Goal: Task Accomplishment & Management: Manage account settings

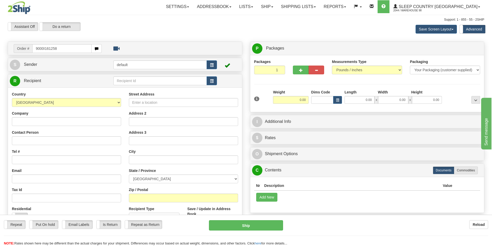
type input "9000I161258"
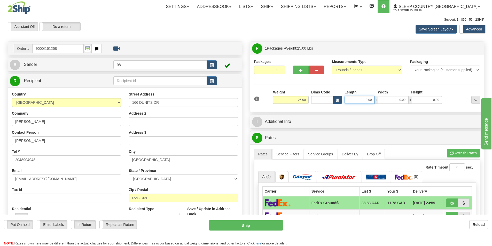
drag, startPoint x: 359, startPoint y: 99, endPoint x: 378, endPoint y: 98, distance: 18.4
click at [378, 98] on div "0.00 x 0.00 x 0.00" at bounding box center [392, 100] width 97 height 8
type input "39.00"
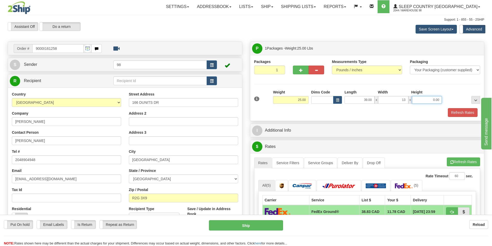
type input "13.00"
type input "3"
type input "13.00"
click at [463, 109] on button "Refresh Rates" at bounding box center [463, 112] width 30 height 9
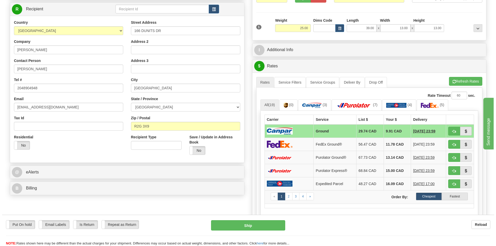
scroll to position [77, 0]
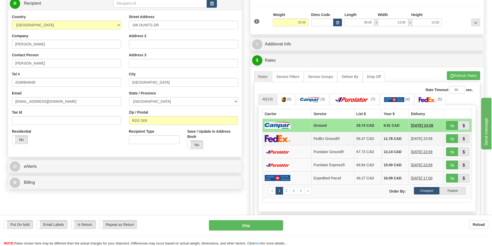
click at [278, 139] on img at bounding box center [278, 138] width 26 height 7
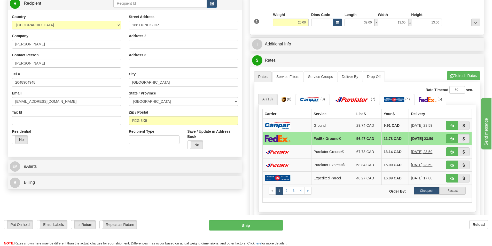
click at [277, 142] on img at bounding box center [278, 138] width 26 height 7
click at [247, 227] on button "Ship" at bounding box center [246, 225] width 74 height 10
type input "92"
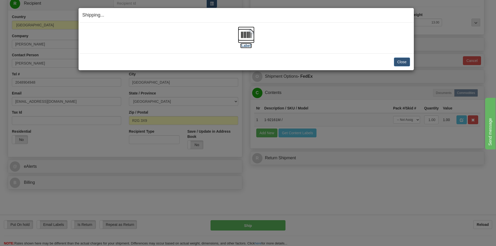
click at [246, 45] on label "[Label]" at bounding box center [246, 45] width 12 height 5
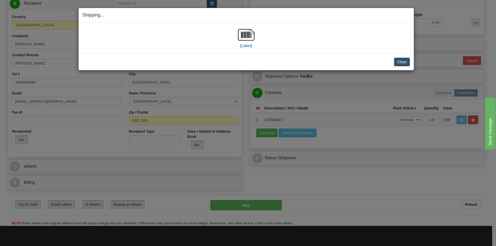
click at [403, 63] on button "Close" at bounding box center [402, 62] width 16 height 9
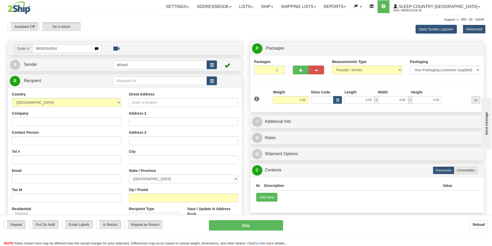
type input "9000I164054"
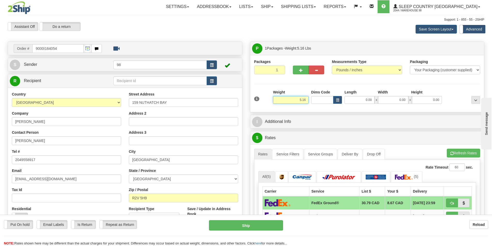
click at [307, 98] on input "5.16" at bounding box center [291, 100] width 36 height 8
type input "5.50"
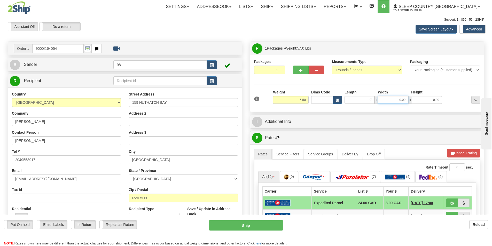
type input "17.00"
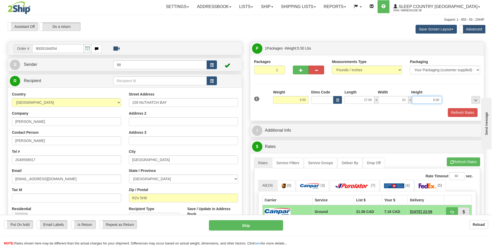
type input "10.00"
click at [461, 112] on button "Refresh Rates" at bounding box center [463, 112] width 30 height 9
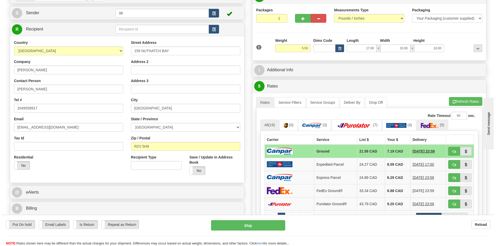
scroll to position [77, 0]
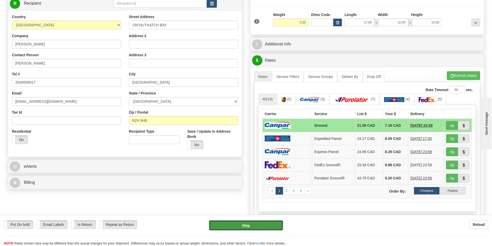
click at [264, 221] on button "Ship" at bounding box center [246, 225] width 74 height 10
type input "1"
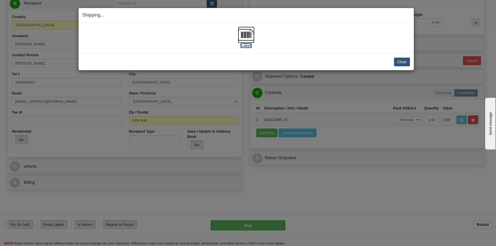
click at [247, 47] on label "[Label]" at bounding box center [246, 45] width 12 height 5
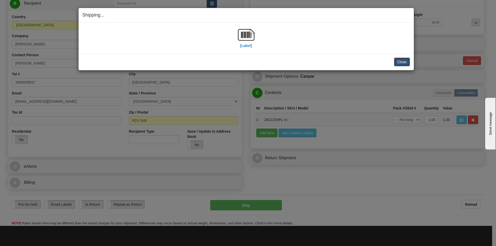
click at [402, 62] on button "Close" at bounding box center [402, 62] width 16 height 9
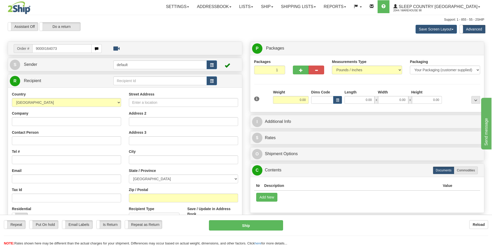
type input "9000I164073"
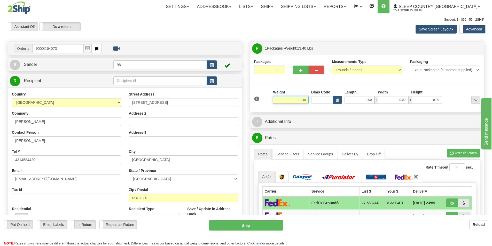
drag, startPoint x: 293, startPoint y: 100, endPoint x: 311, endPoint y: 98, distance: 17.7
click at [311, 98] on div "1 Weight 13.40 Dims Code x x" at bounding box center [367, 99] width 229 height 18
type input "2.00"
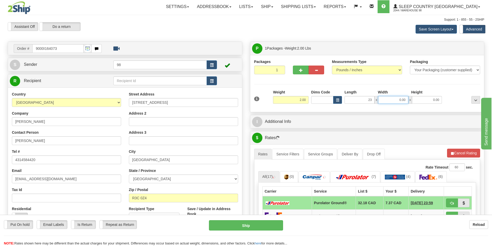
type input "23.00"
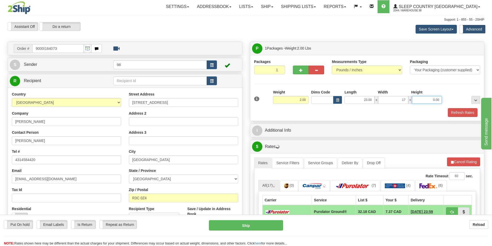
type input "17.00"
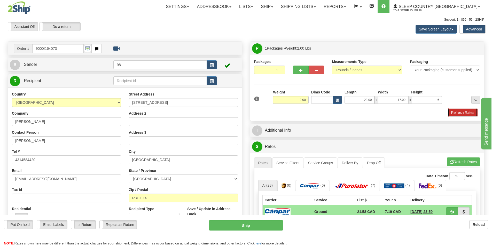
type input "6.00"
click at [456, 112] on button "Refresh Rates" at bounding box center [463, 112] width 30 height 9
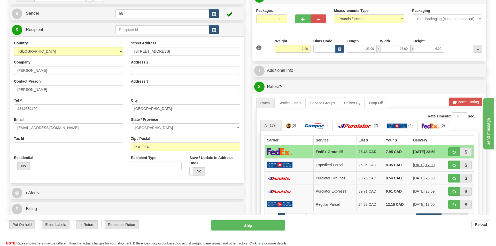
scroll to position [52, 0]
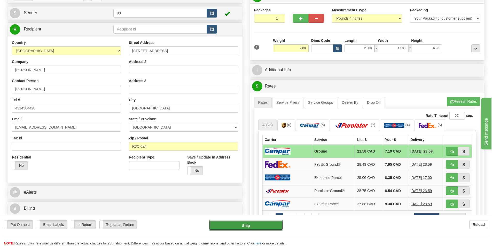
click at [250, 223] on button "Ship" at bounding box center [246, 225] width 74 height 10
type input "1"
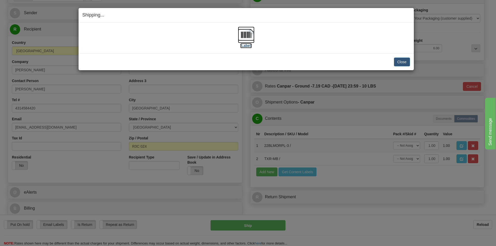
click at [245, 45] on label "[Label]" at bounding box center [246, 45] width 12 height 5
click at [397, 63] on button "Close" at bounding box center [402, 62] width 16 height 9
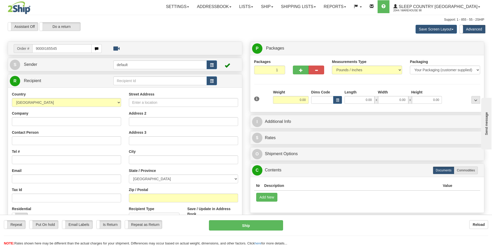
type input "9000I165545"
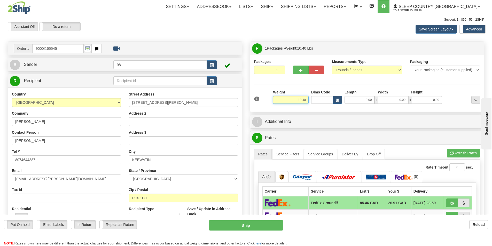
drag, startPoint x: 297, startPoint y: 100, endPoint x: 309, endPoint y: 98, distance: 11.8
click at [309, 98] on div "Weight 10.40" at bounding box center [291, 99] width 38 height 18
type input "9.00"
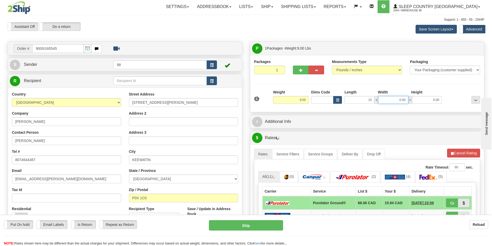
type input "15.00"
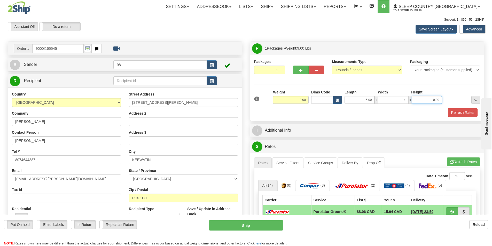
type input "14.00"
type input "7.00"
click at [456, 110] on button "Refresh Rates" at bounding box center [463, 112] width 30 height 9
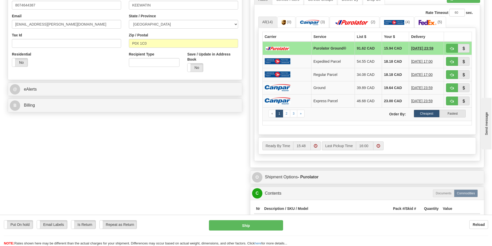
scroll to position [155, 0]
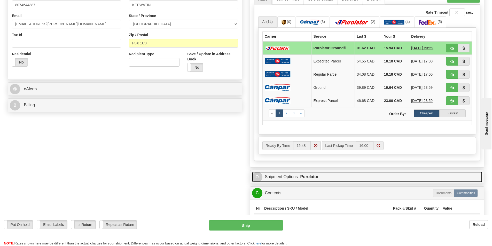
click at [299, 177] on strong "- Purolator" at bounding box center [308, 177] width 21 height 4
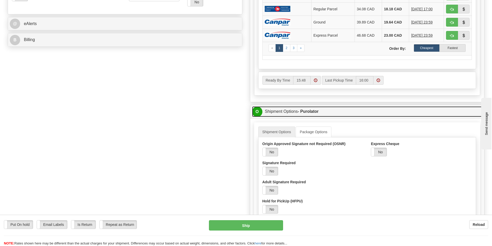
scroll to position [232, 0]
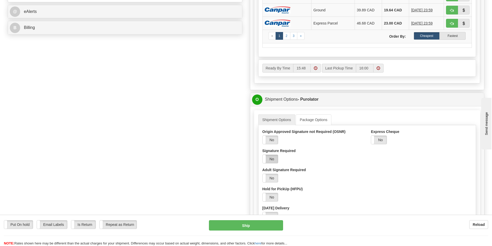
click at [268, 162] on label "No" at bounding box center [270, 159] width 15 height 8
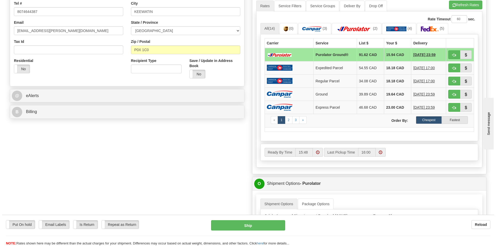
scroll to position [103, 0]
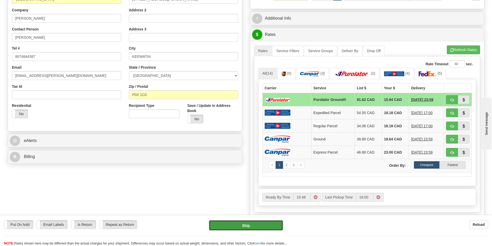
click at [237, 223] on button "Ship" at bounding box center [246, 225] width 74 height 10
type input "260"
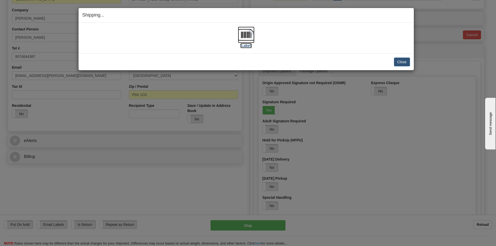
click at [247, 45] on label "[Label]" at bounding box center [246, 45] width 12 height 5
click at [403, 62] on button "Close" at bounding box center [402, 62] width 16 height 9
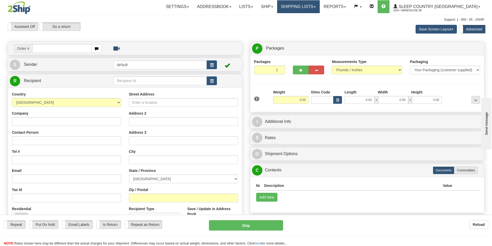
click at [316, 7] on span at bounding box center [315, 6] width 2 height 1
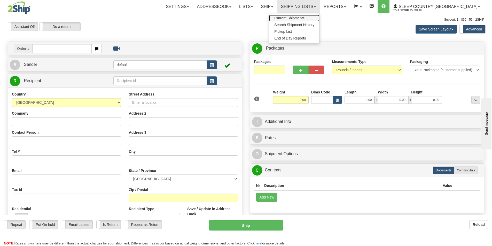
click at [304, 18] on span "Current Shipments" at bounding box center [289, 18] width 30 height 4
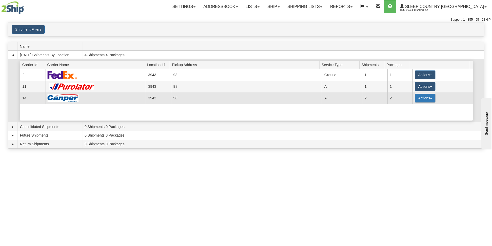
click at [430, 98] on span "button" at bounding box center [431, 98] width 2 height 1
click at [409, 113] on span "Close" at bounding box center [405, 115] width 12 height 4
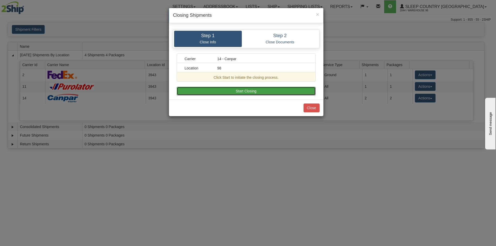
click at [261, 89] on button "Start Closing" at bounding box center [246, 91] width 139 height 9
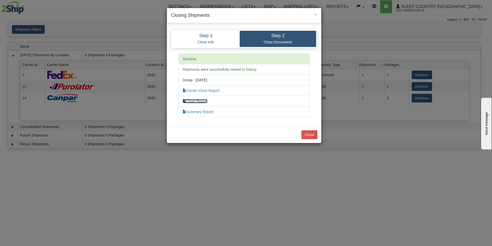
click at [198, 101] on link "Close Report" at bounding box center [195, 101] width 25 height 4
click at [312, 135] on button "Close" at bounding box center [309, 134] width 16 height 9
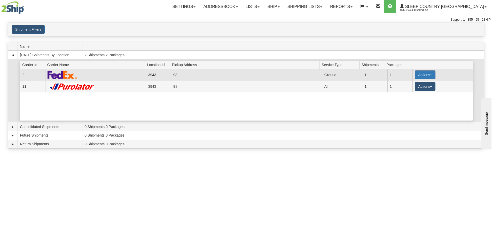
click at [427, 74] on button "Actions" at bounding box center [425, 74] width 21 height 9
click at [411, 92] on span "Close" at bounding box center [405, 91] width 12 height 4
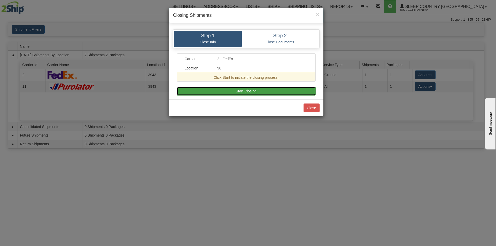
click at [273, 92] on button "Start Closing" at bounding box center [246, 91] width 139 height 9
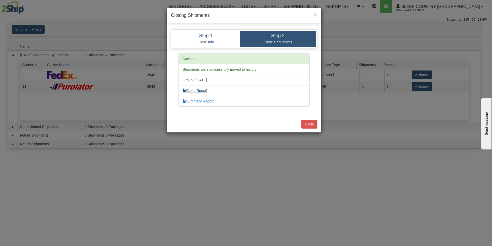
click at [201, 91] on link "Close Report" at bounding box center [195, 91] width 25 height 4
click at [309, 123] on button "Close" at bounding box center [309, 124] width 16 height 9
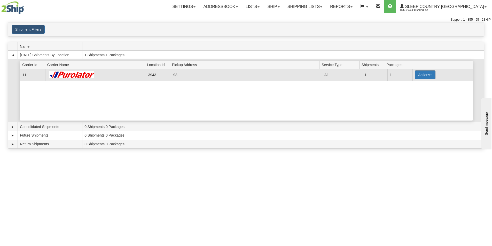
click at [428, 74] on button "Actions" at bounding box center [425, 74] width 21 height 9
click at [407, 97] on span "Pickup" at bounding box center [406, 98] width 14 height 4
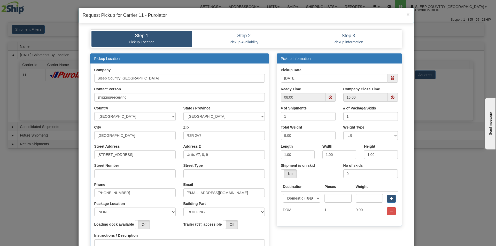
click at [391, 78] on span at bounding box center [393, 78] width 4 height 4
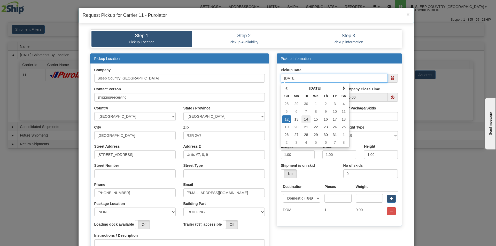
click at [304, 119] on td "14" at bounding box center [305, 119] width 9 height 8
type input "10/14/2025"
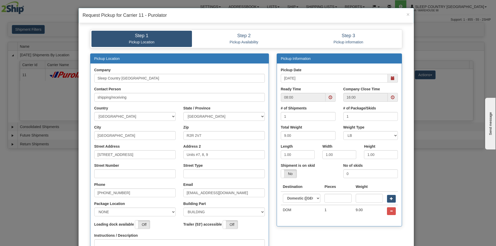
click at [325, 96] on span at bounding box center [330, 97] width 10 height 9
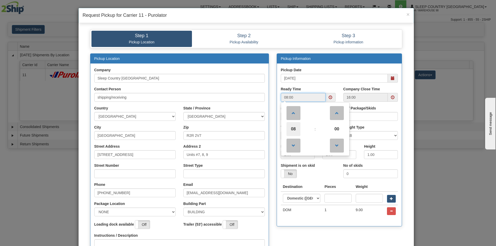
click at [292, 129] on span "08" at bounding box center [293, 129] width 14 height 14
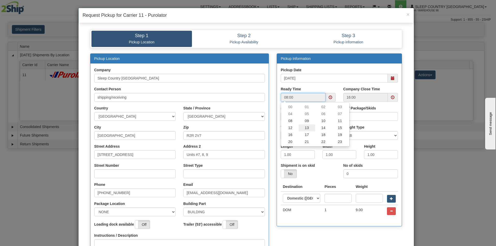
click at [304, 126] on td "13" at bounding box center [307, 127] width 17 height 7
type input "13:00"
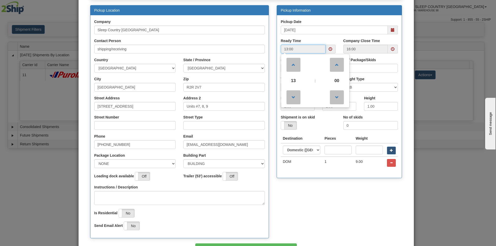
scroll to position [52, 0]
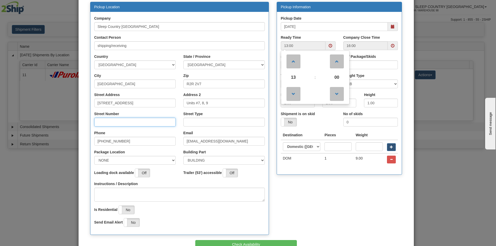
click at [98, 122] on input "Street Number" at bounding box center [134, 122] width 81 height 9
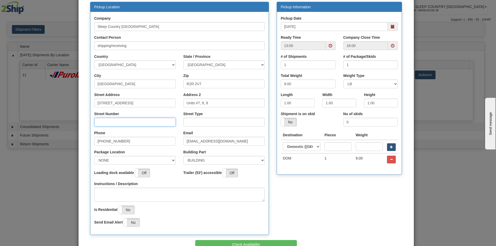
type input "111"
click at [186, 121] on input "Street Type" at bounding box center [223, 122] width 81 height 9
type input "street"
click at [151, 157] on select "NONE FRONT REAR SIDE" at bounding box center [134, 160] width 81 height 9
select select "2"
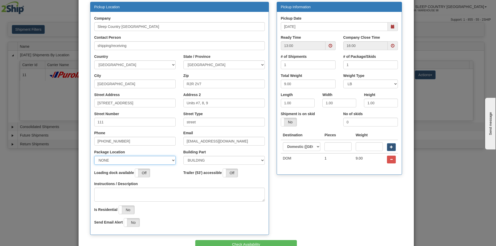
click at [94, 156] on select "NONE FRONT REAR SIDE" at bounding box center [134, 160] width 81 height 9
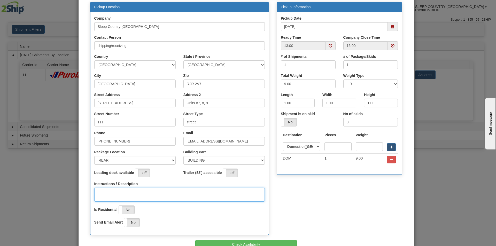
click at [98, 193] on textarea "Instructions / Description" at bounding box center [179, 195] width 170 height 14
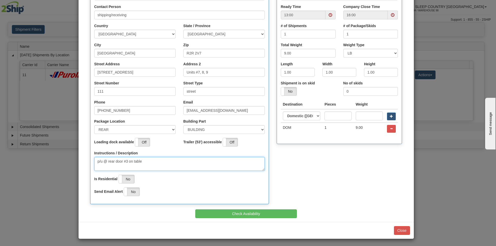
scroll to position [83, 0]
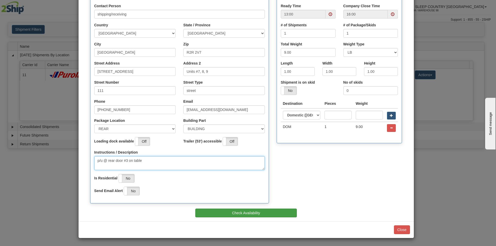
type textarea "p/u @ rear door #3 on table"
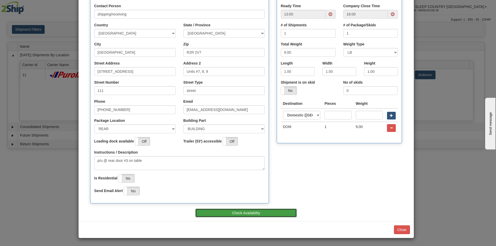
click at [243, 213] on button "Check Availability" at bounding box center [245, 213] width 101 height 9
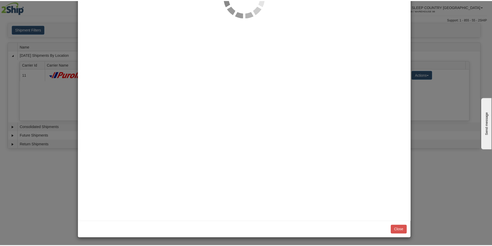
scroll to position [0, 0]
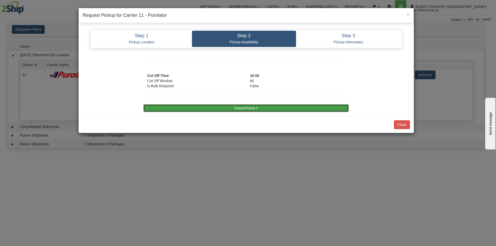
click at [244, 109] on button "RequestPickup #" at bounding box center [245, 108] width 205 height 8
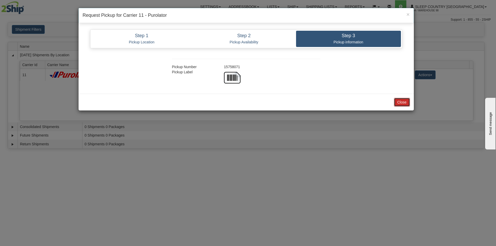
click at [397, 101] on button "Close" at bounding box center [402, 102] width 16 height 9
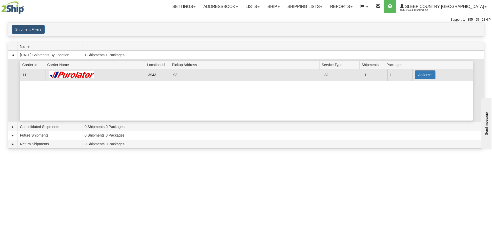
click at [430, 75] on span "button" at bounding box center [431, 75] width 2 height 1
click at [404, 91] on span "Close" at bounding box center [405, 91] width 12 height 4
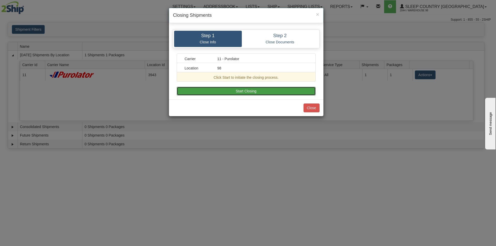
click at [233, 89] on button "Start Closing" at bounding box center [246, 91] width 139 height 9
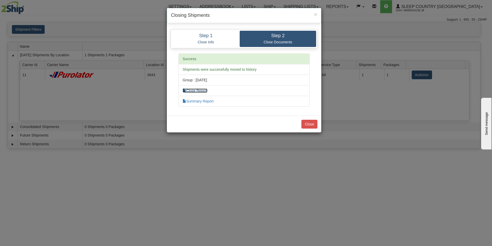
click at [194, 91] on link "Close Report" at bounding box center [195, 91] width 25 height 4
click at [308, 123] on button "Close" at bounding box center [309, 124] width 16 height 9
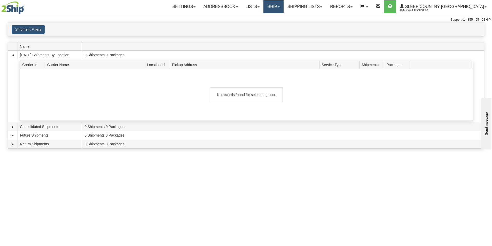
click at [283, 7] on link "Ship" at bounding box center [273, 6] width 20 height 13
click at [261, 17] on span "Ship Screen" at bounding box center [252, 18] width 20 height 4
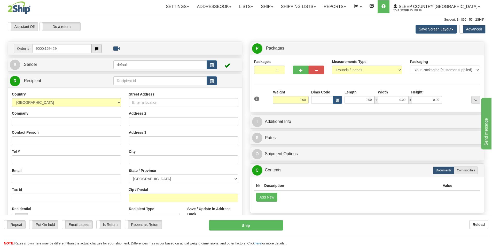
type input "9000i169429"
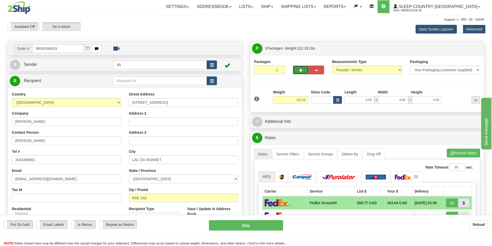
click at [303, 70] on button "button" at bounding box center [300, 70] width 15 height 9
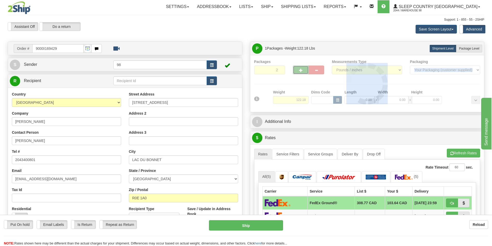
click at [303, 70] on div "Packages 2 1 Measurements Type" at bounding box center [367, 83] width 226 height 49
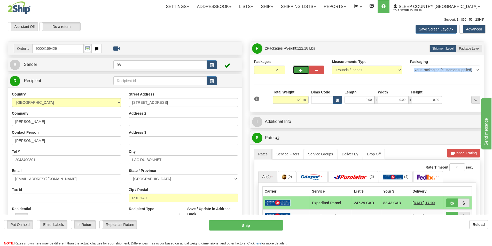
click at [300, 70] on span "button" at bounding box center [301, 70] width 4 height 3
type input "3"
click at [467, 48] on span "Package Level" at bounding box center [469, 49] width 20 height 4
radio input "true"
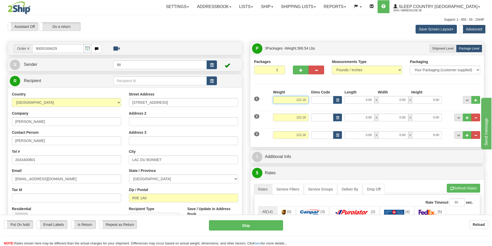
drag, startPoint x: 290, startPoint y: 100, endPoint x: 321, endPoint y: 102, distance: 30.8
click at [321, 102] on div "1 Weight 122.18 Dims Code x" at bounding box center [367, 99] width 229 height 18
type input "2.00"
type input "8.00"
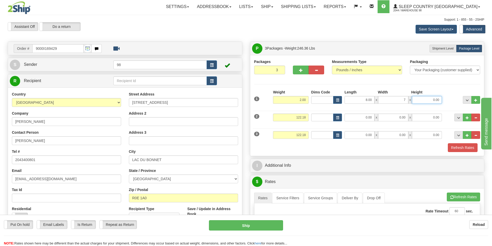
type input "7.00"
type input "6.00"
drag, startPoint x: 296, startPoint y: 116, endPoint x: 307, endPoint y: 117, distance: 10.3
click at [307, 117] on input "122.18" at bounding box center [291, 118] width 36 height 8
type input "55.10"
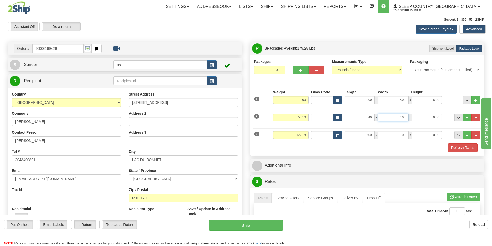
type input "40.00"
type input "18.00"
drag, startPoint x: 296, startPoint y: 136, endPoint x: 309, endPoint y: 134, distance: 13.5
click at [309, 134] on div "Weight 122.18" at bounding box center [291, 137] width 38 height 12
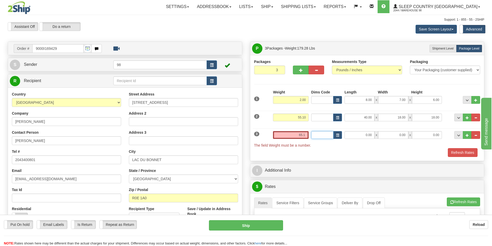
type input "65.10"
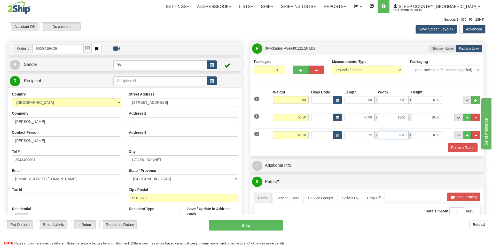
type input "72.00"
type input "16.00"
type input "9.00"
click at [469, 147] on button "Refresh Rates" at bounding box center [463, 147] width 30 height 9
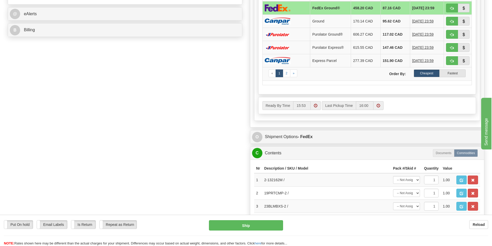
scroll to position [232, 0]
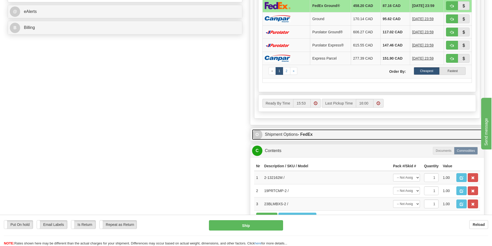
click at [289, 136] on link "O Shipment Options - FedEx" at bounding box center [367, 134] width 230 height 11
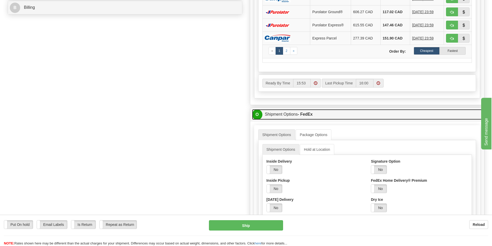
scroll to position [310, 0]
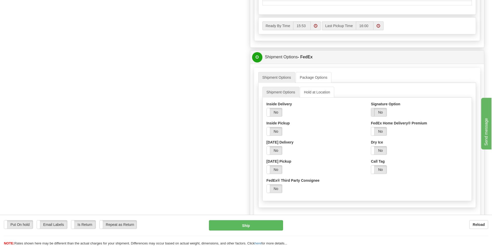
click at [374, 115] on span at bounding box center [371, 112] width 7 height 8
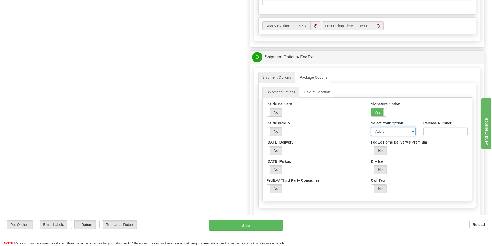
click at [382, 130] on select "Adult Direct Indirect No Signature Required Service Default" at bounding box center [393, 131] width 44 height 9
click at [371, 127] on select "Adult Direct Indirect No Signature Required Service Default" at bounding box center [393, 131] width 44 height 9
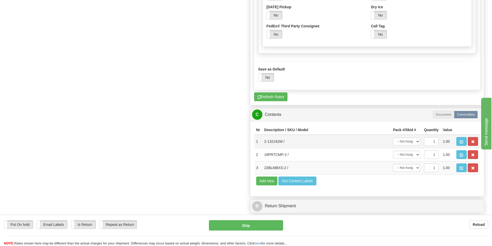
scroll to position [465, 0]
click at [418, 139] on select "-- Not Assigned -- Package 1 Package 2 Package 3" at bounding box center [406, 141] width 27 height 8
select select "1"
click at [393, 137] on select "-- Not Assigned -- Package 1 Package 2 Package 3" at bounding box center [406, 141] width 27 height 8
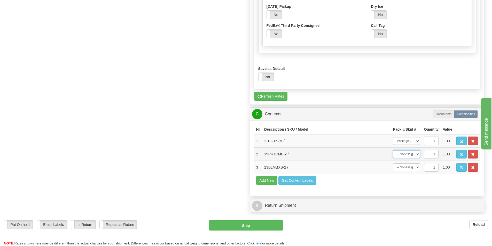
click at [417, 154] on select "-- Not Assigned -- Package 1 Package 2 Package 3" at bounding box center [406, 154] width 27 height 8
select select "2"
click at [393, 150] on select "-- Not Assigned -- Package 1 Package 2 Package 3" at bounding box center [406, 154] width 27 height 8
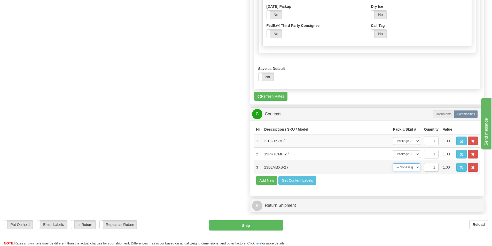
click at [415, 168] on select "-- Not Assigned -- Package 1 Package 2 Package 3" at bounding box center [406, 167] width 27 height 8
select select "0"
click at [393, 163] on select "-- Not Assigned -- Package 1 Package 2 Package 3" at bounding box center [406, 167] width 27 height 8
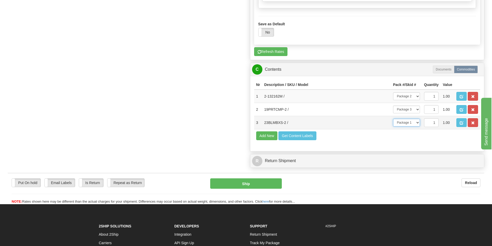
scroll to position [516, 0]
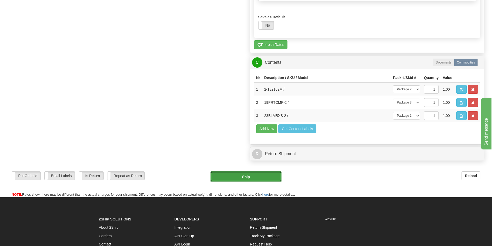
click at [239, 175] on button "Ship" at bounding box center [246, 176] width 72 height 10
type input "92"
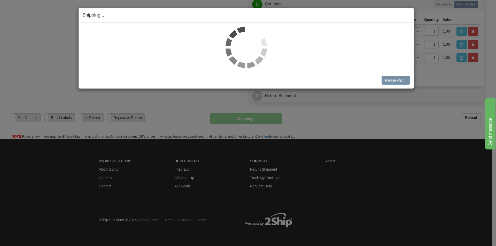
scroll to position [339, 0]
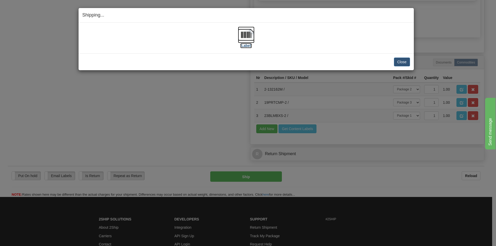
click at [244, 44] on label "[Label]" at bounding box center [246, 45] width 12 height 5
click at [402, 64] on button "Close" at bounding box center [402, 62] width 16 height 9
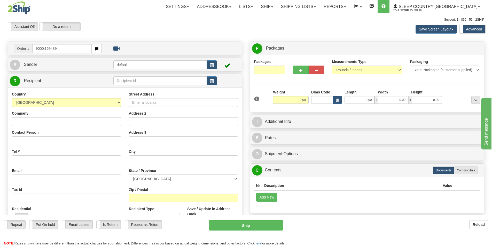
type input "9000i169489"
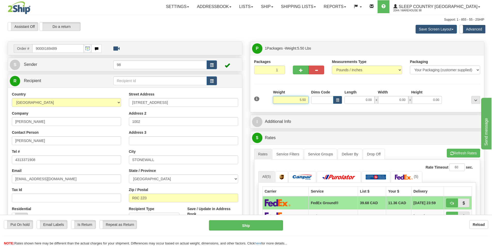
drag, startPoint x: 281, startPoint y: 100, endPoint x: 320, endPoint y: 102, distance: 38.8
click at [320, 102] on div "1 Weight 5.50 Dims Code 0.00" at bounding box center [367, 99] width 229 height 18
type input "6.00"
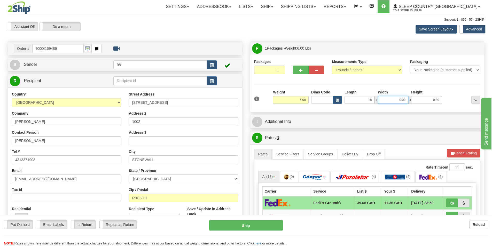
type input "18.00"
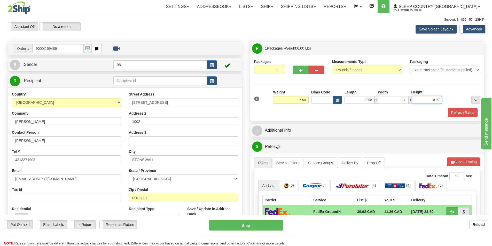
type input "17.00"
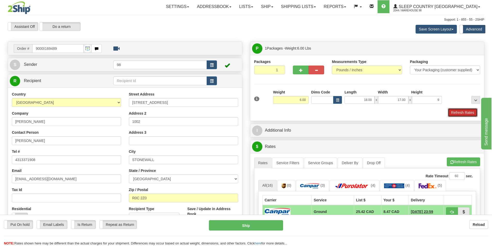
type input "9.00"
click at [461, 112] on button "Refresh Rates" at bounding box center [463, 112] width 30 height 9
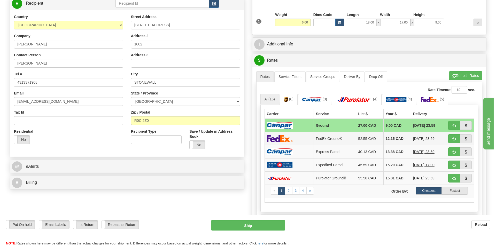
scroll to position [103, 0]
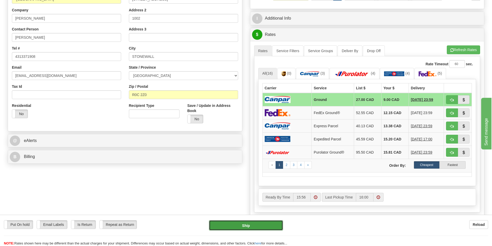
click at [235, 223] on button "Ship" at bounding box center [246, 225] width 74 height 10
type input "1"
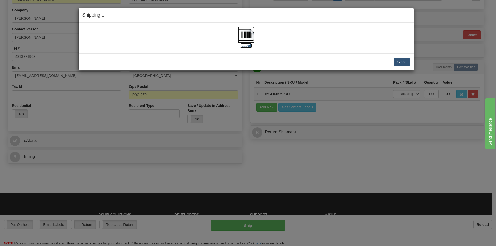
click at [245, 46] on label "[Label]" at bounding box center [246, 45] width 12 height 5
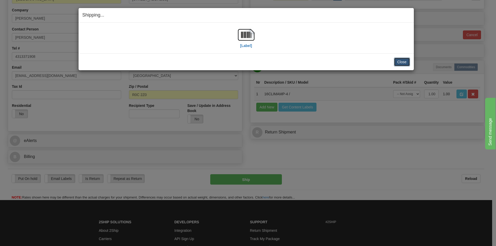
click at [401, 63] on button "Close" at bounding box center [402, 62] width 16 height 9
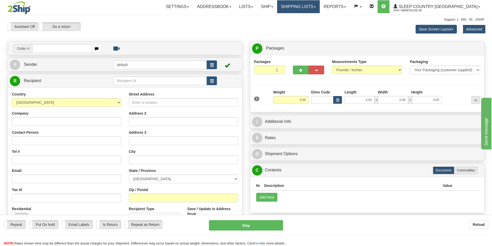
click at [320, 6] on link "Shipping lists" at bounding box center [298, 6] width 43 height 13
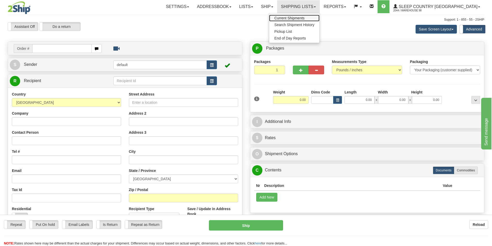
click at [304, 18] on span "Current Shipments" at bounding box center [289, 18] width 30 height 4
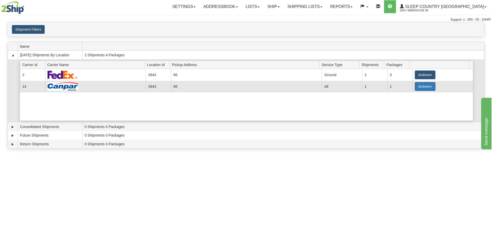
click at [428, 86] on button "Actions" at bounding box center [425, 86] width 21 height 9
click at [410, 102] on span "Close" at bounding box center [405, 103] width 12 height 4
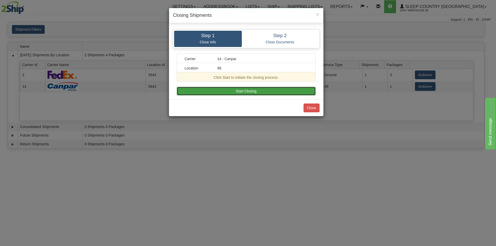
click at [227, 93] on button "Start Closing" at bounding box center [246, 91] width 139 height 9
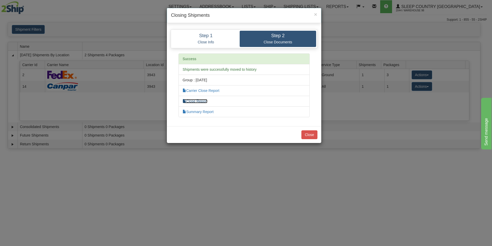
click at [197, 103] on link "Close Report" at bounding box center [195, 101] width 25 height 4
click at [313, 136] on button "Close" at bounding box center [309, 134] width 16 height 9
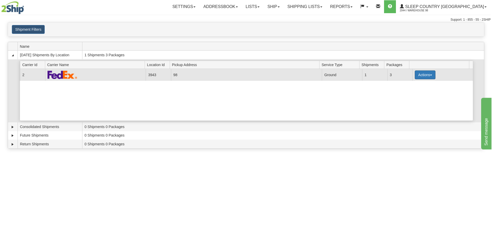
click at [430, 75] on span "button" at bounding box center [431, 75] width 2 height 1
click at [414, 93] on link "Close" at bounding box center [414, 91] width 41 height 7
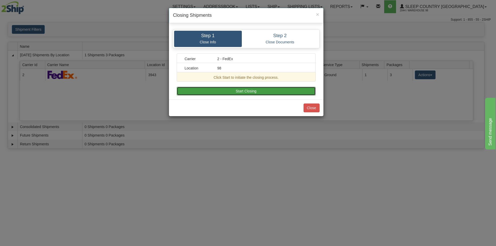
click at [252, 90] on button "Start Closing" at bounding box center [246, 91] width 139 height 9
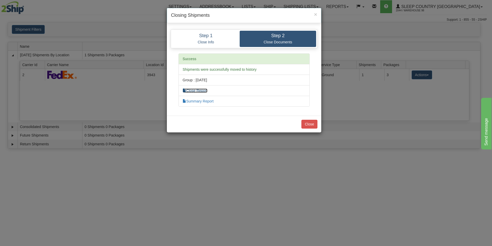
click at [202, 90] on link "Close Report" at bounding box center [195, 91] width 25 height 4
click at [308, 125] on button "Close" at bounding box center [309, 124] width 16 height 9
